Goal: Information Seeking & Learning: Learn about a topic

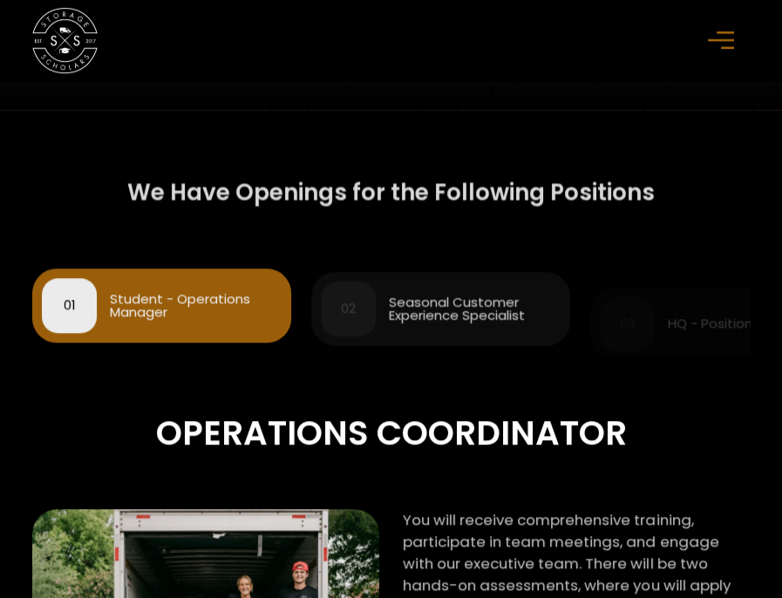
scroll to position [784, 0]
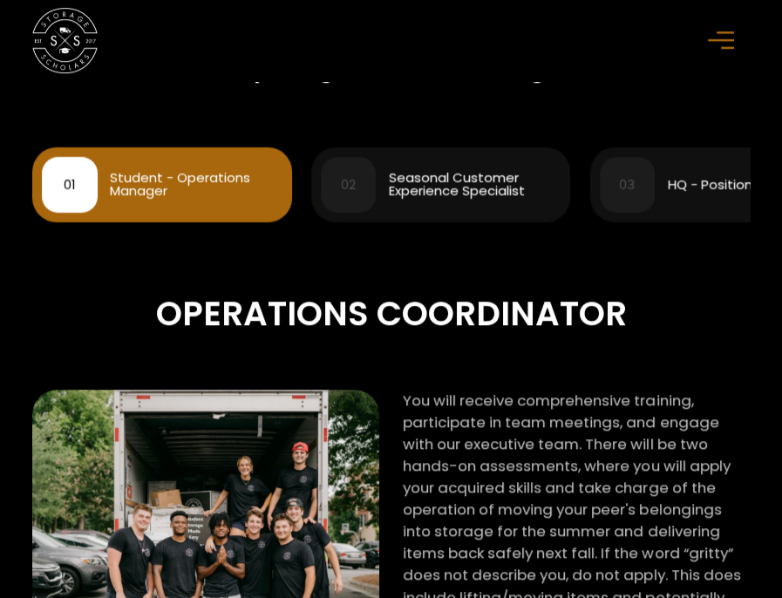
click at [674, 201] on div "03 HQ - Positions" at bounding box center [720, 184] width 240 height 55
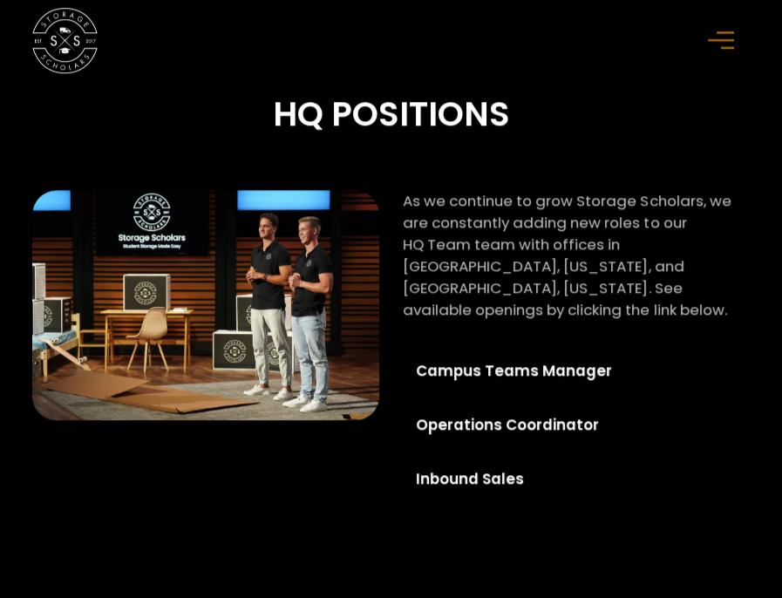
scroll to position [1046, 0]
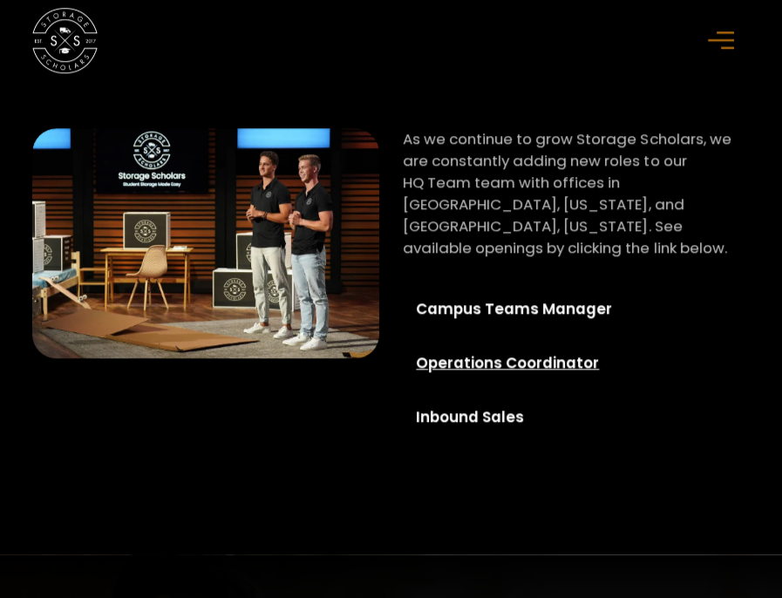
click at [554, 360] on div "Operations Coordinator" at bounding box center [533, 363] width 234 height 22
click at [486, 352] on div "Operations Coordinator" at bounding box center [533, 363] width 234 height 22
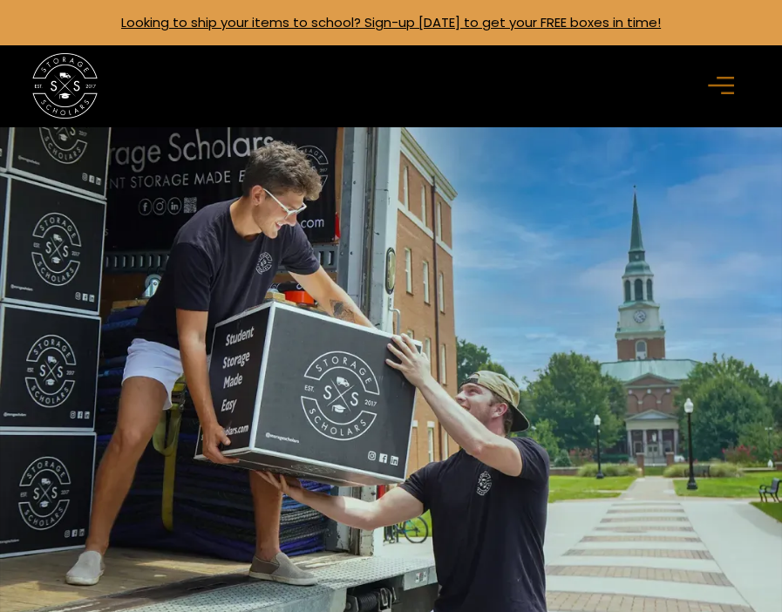
click at [720, 89] on icon "menu" at bounding box center [721, 85] width 26 height 19
